Goal: Navigation & Orientation: Find specific page/section

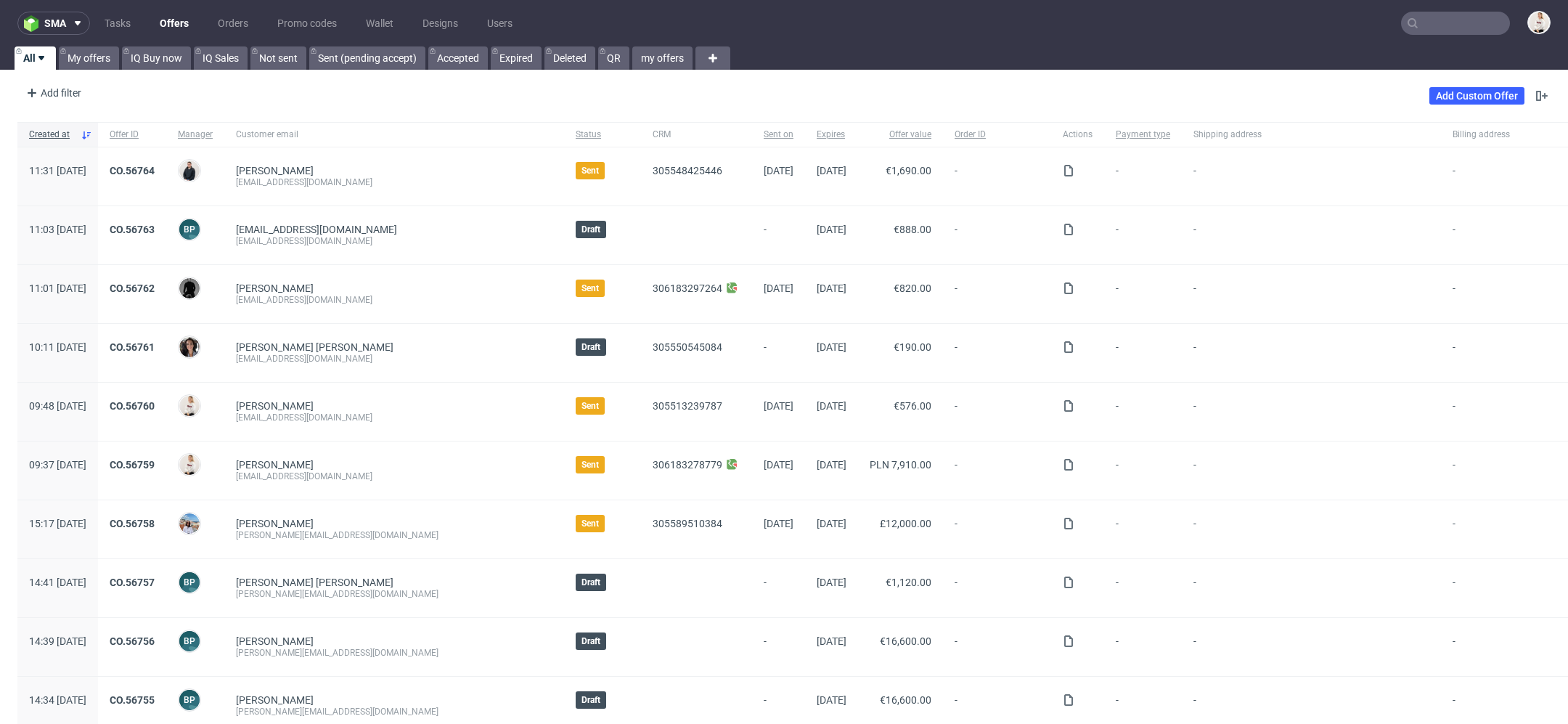
click at [168, 28] on link "Offers" at bounding box center [174, 23] width 47 height 23
